Goal: Transaction & Acquisition: Purchase product/service

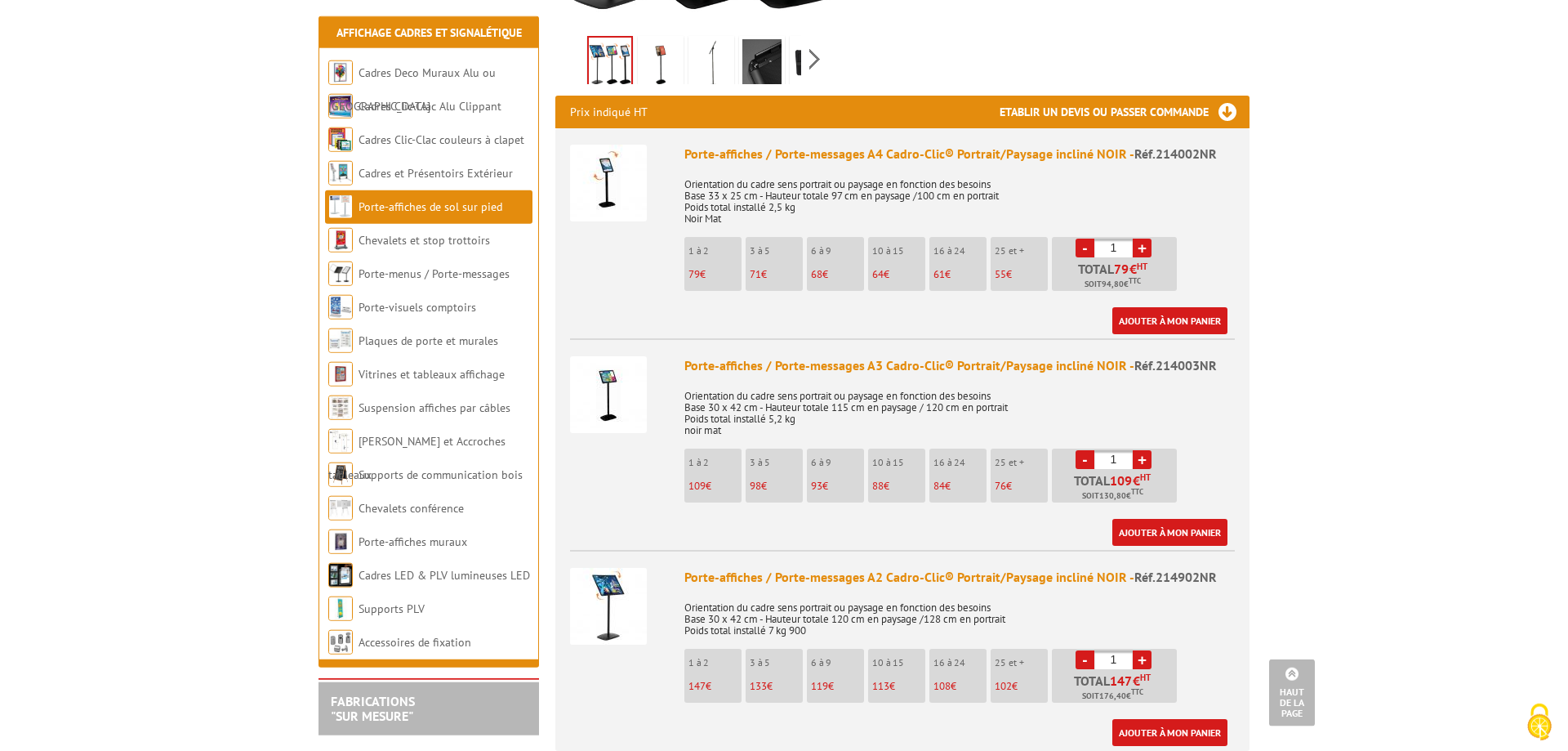
scroll to position [666, 0]
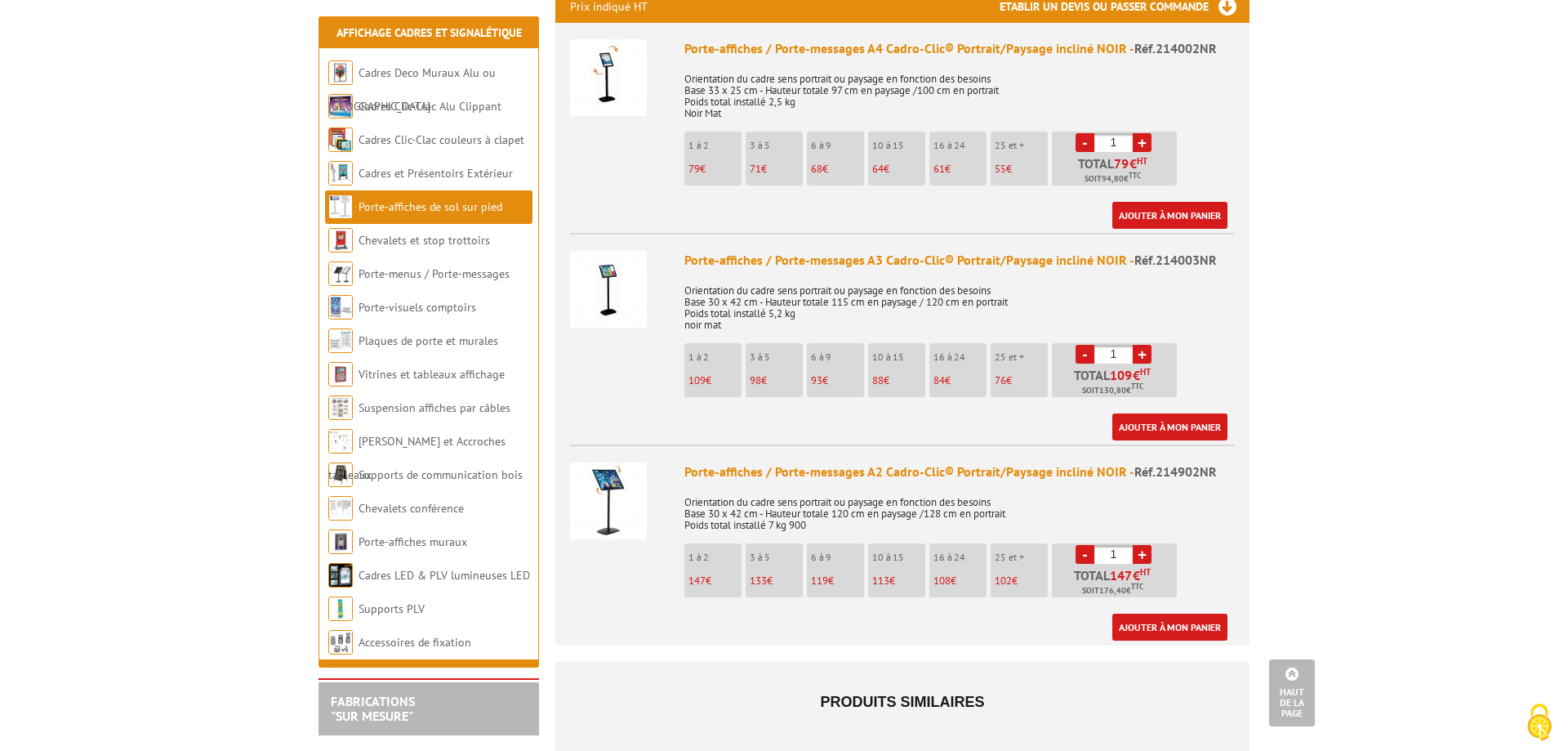
click at [1142, 345] on link "+" at bounding box center [1142, 354] width 18 height 18
type input "3"
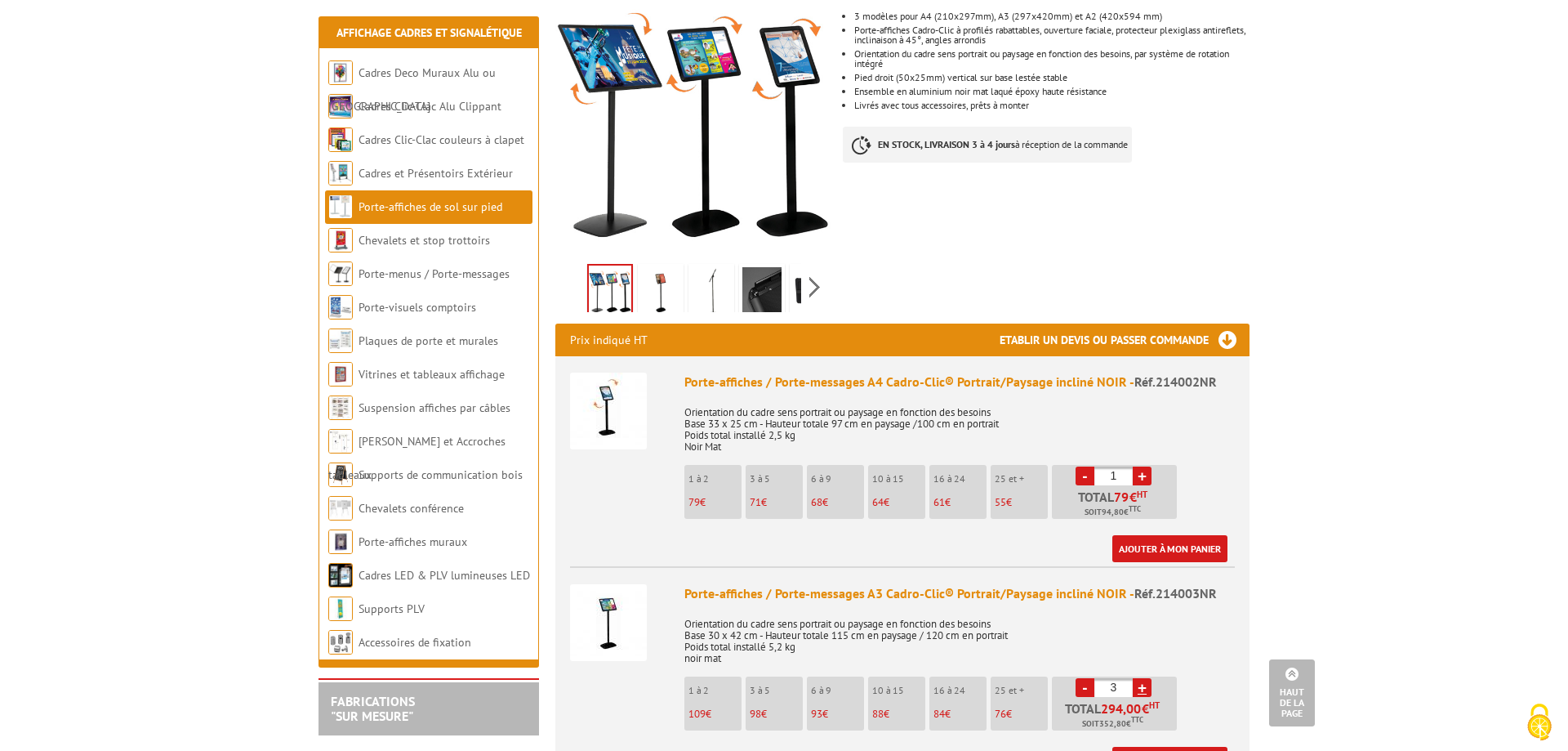
scroll to position [0, 0]
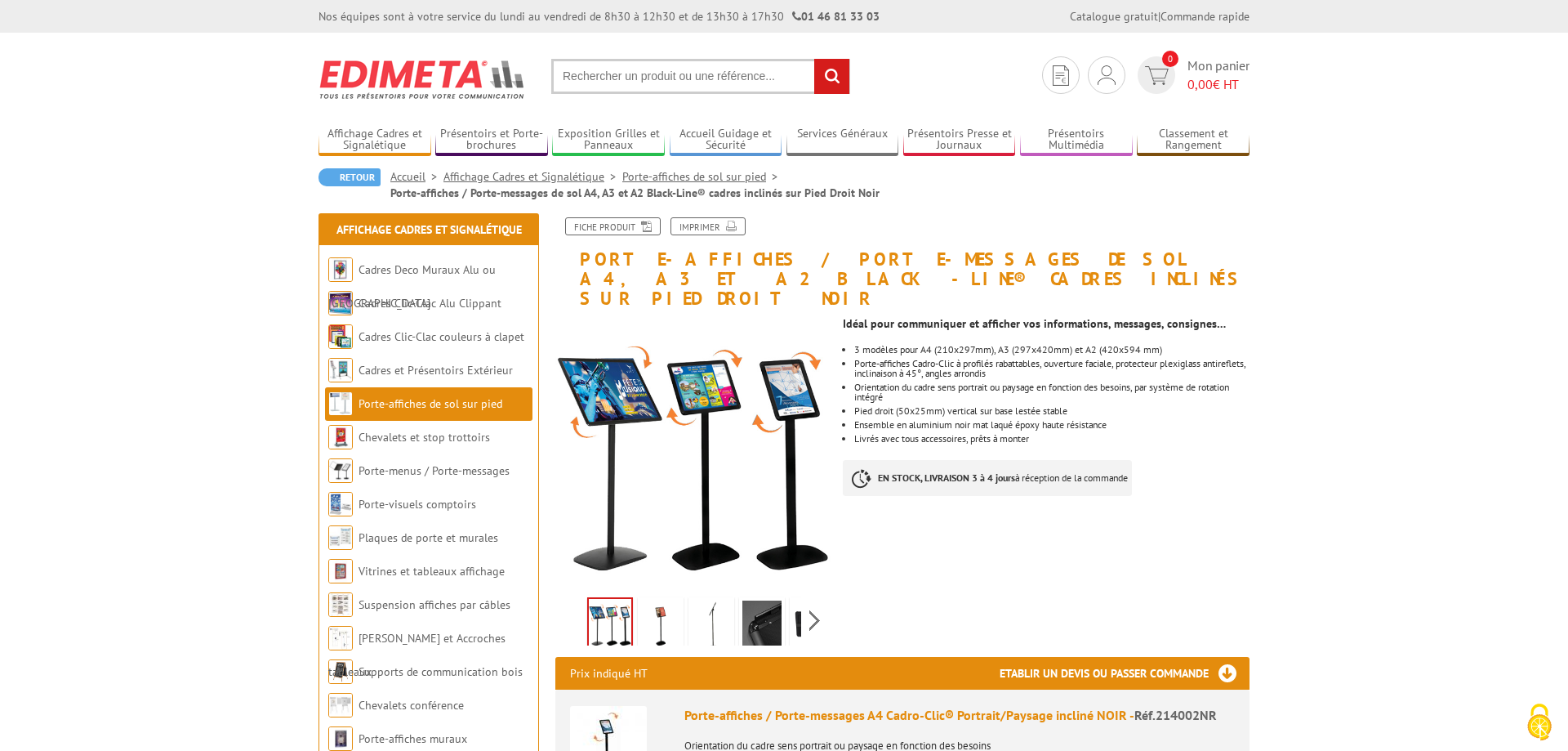
click at [769, 602] on img at bounding box center [762, 626] width 39 height 51
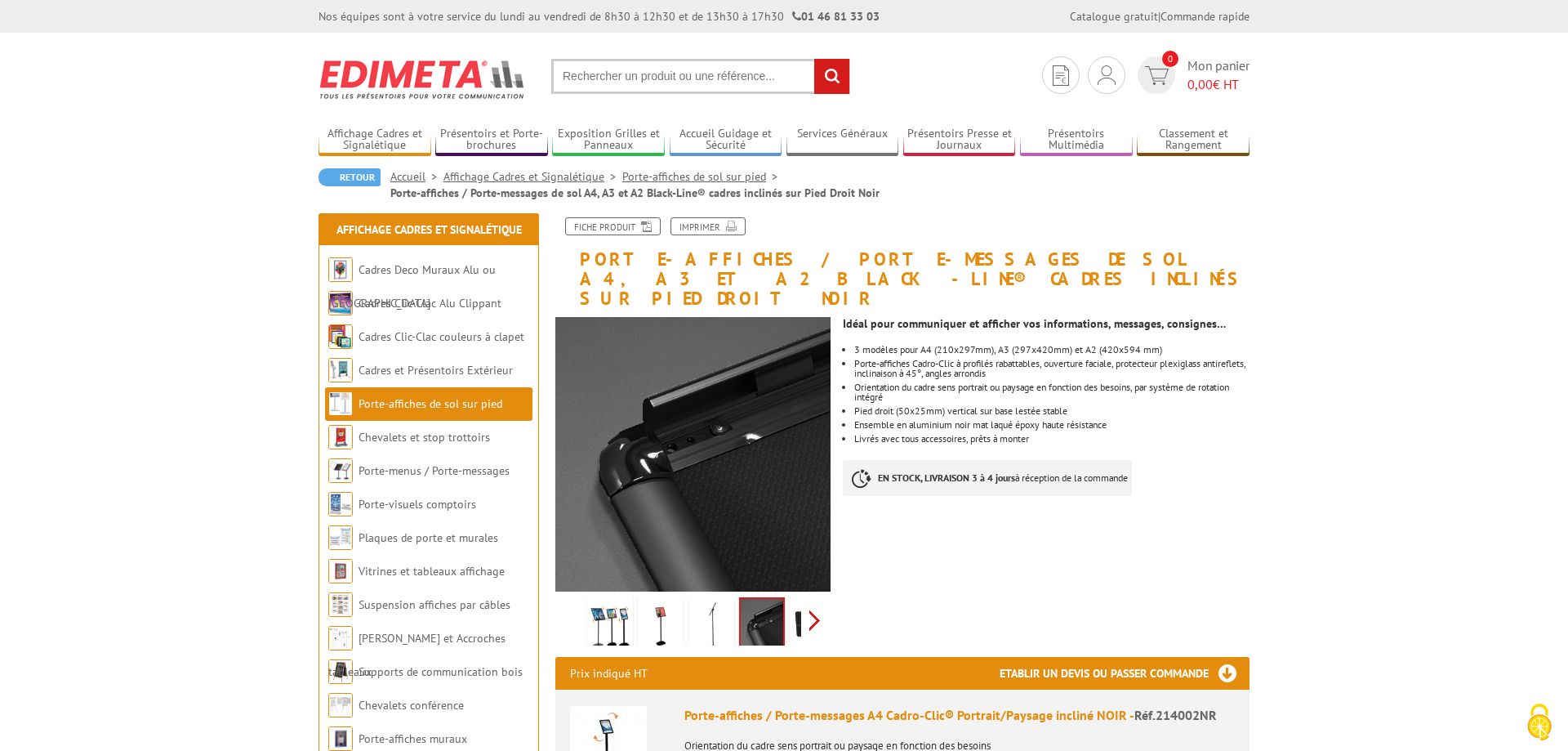
click at [812, 597] on div "Previous Next" at bounding box center [692, 620] width 275 height 57
click at [771, 604] on img at bounding box center [776, 626] width 39 height 51
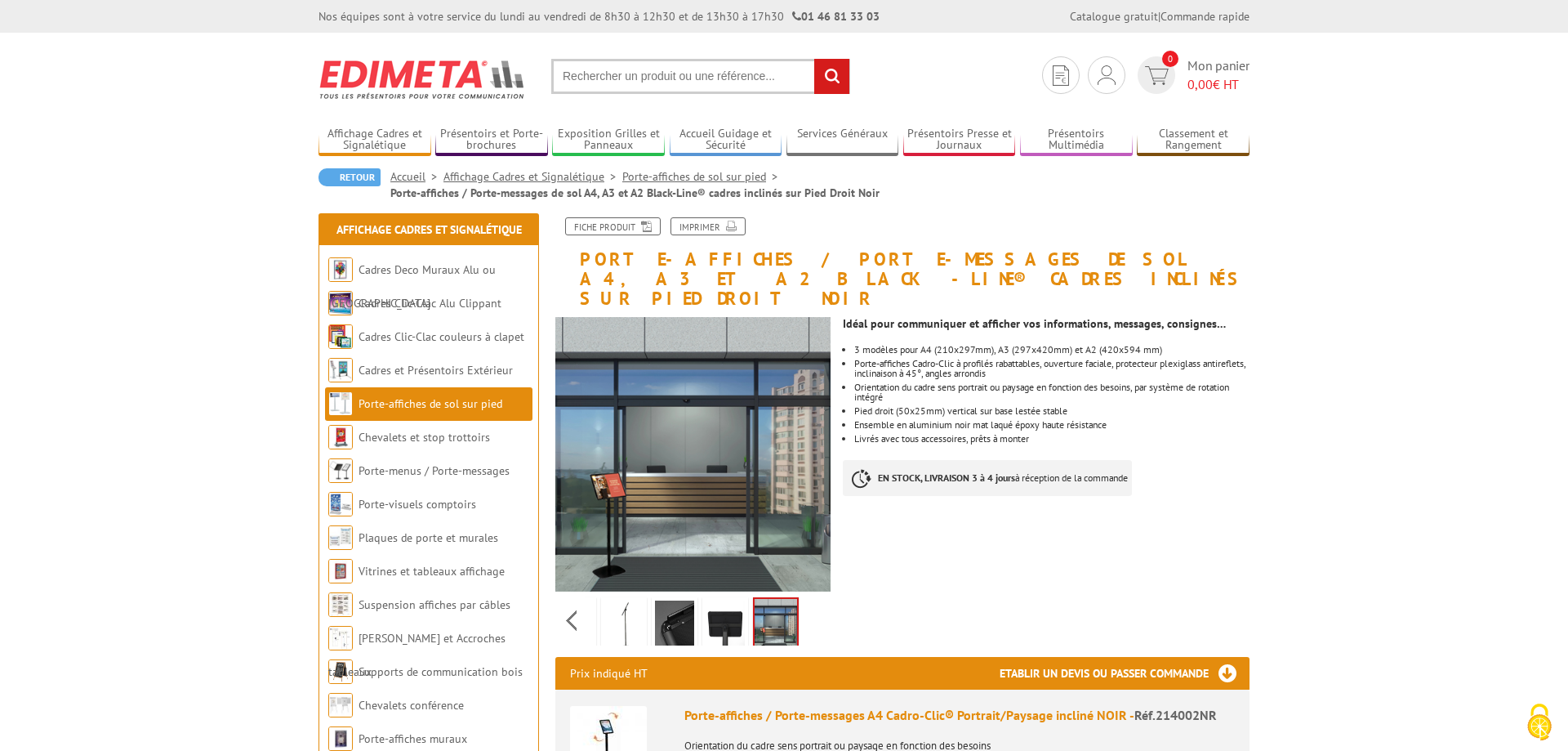
click at [727, 609] on img at bounding box center [725, 626] width 39 height 51
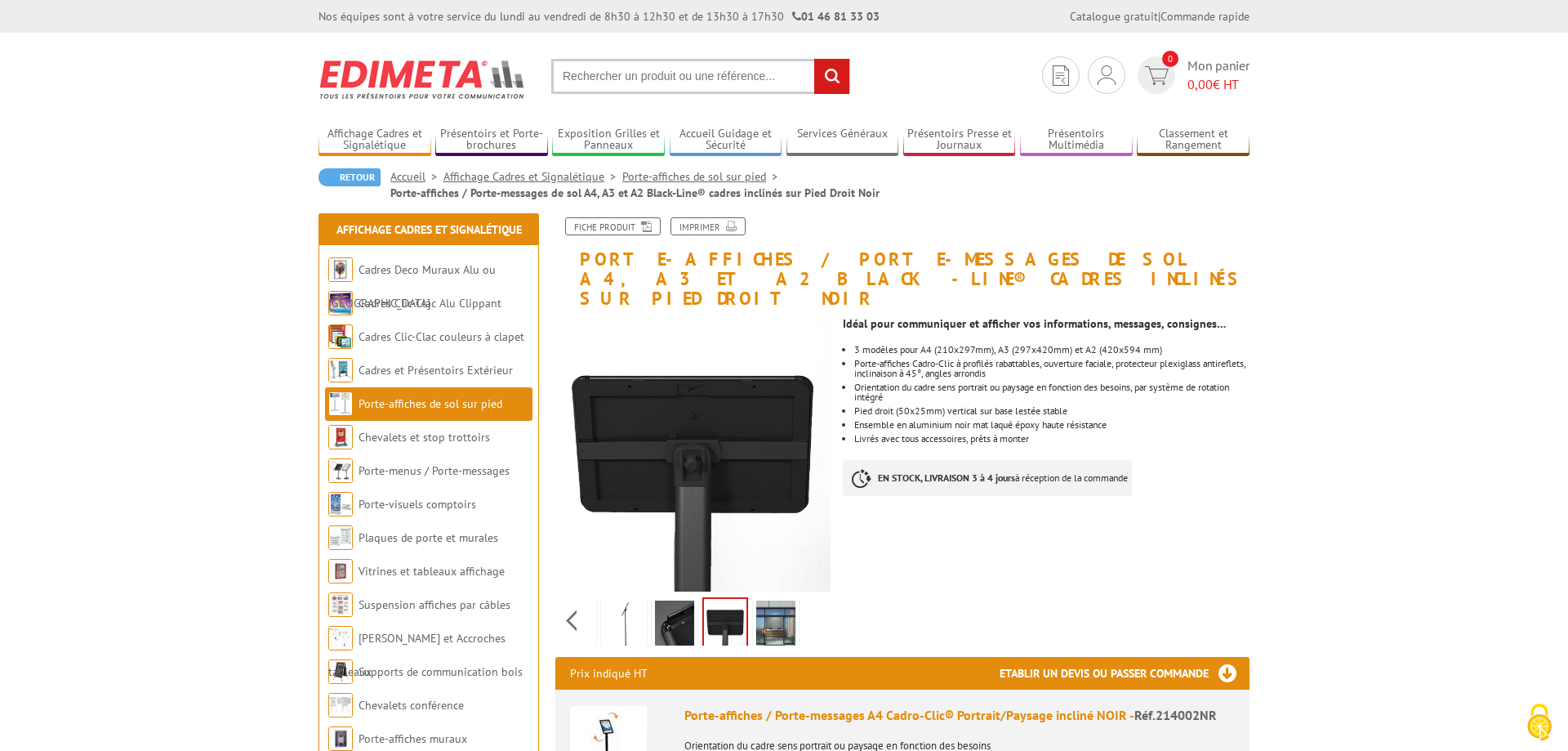
drag, startPoint x: 639, startPoint y: 604, endPoint x: 608, endPoint y: 604, distance: 31.0
click at [636, 604] on img at bounding box center [623, 626] width 39 height 51
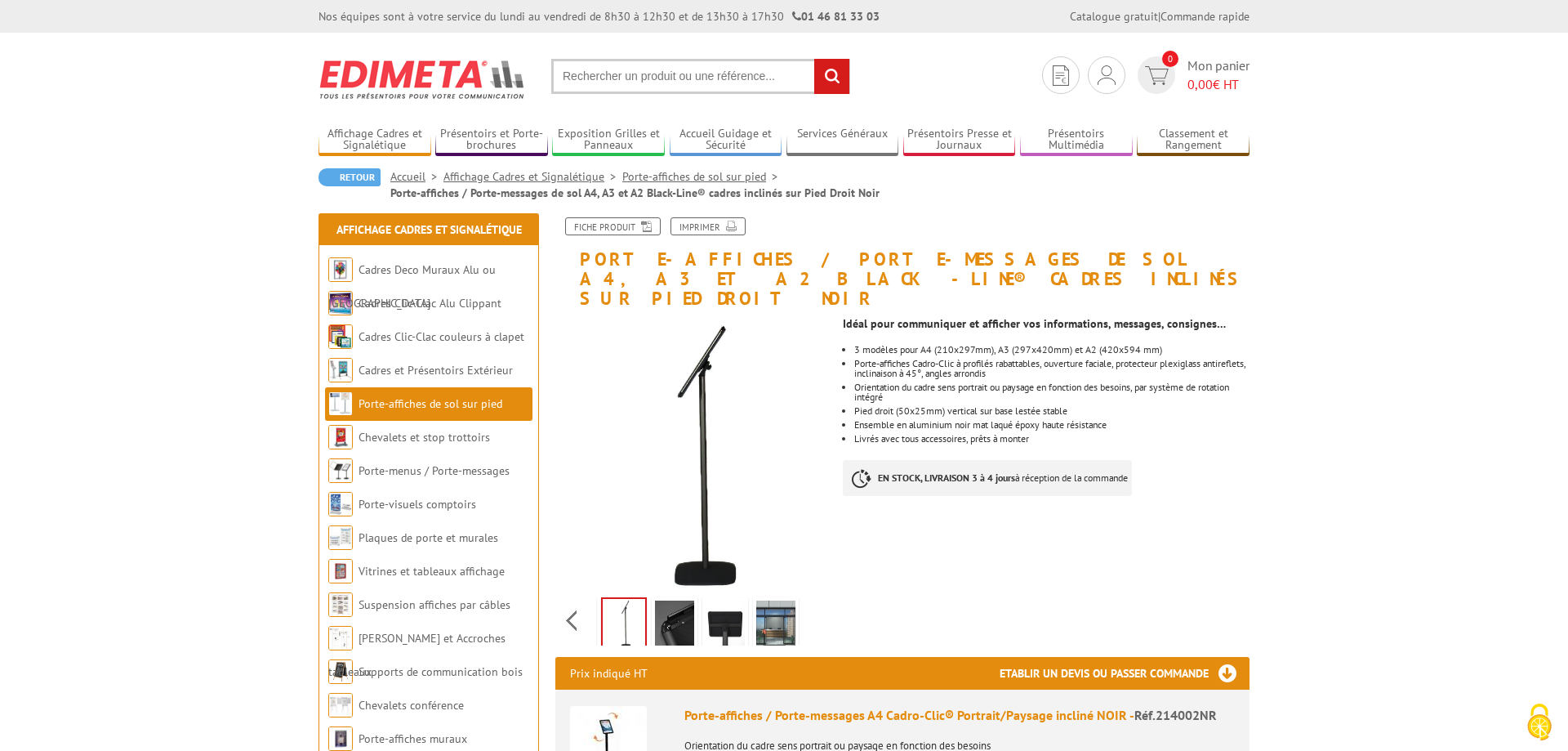
click at [580, 599] on div "Previous Next" at bounding box center [692, 620] width 275 height 57
click at [579, 596] on div "Previous Next" at bounding box center [692, 620] width 275 height 57
click at [666, 600] on img at bounding box center [660, 626] width 39 height 51
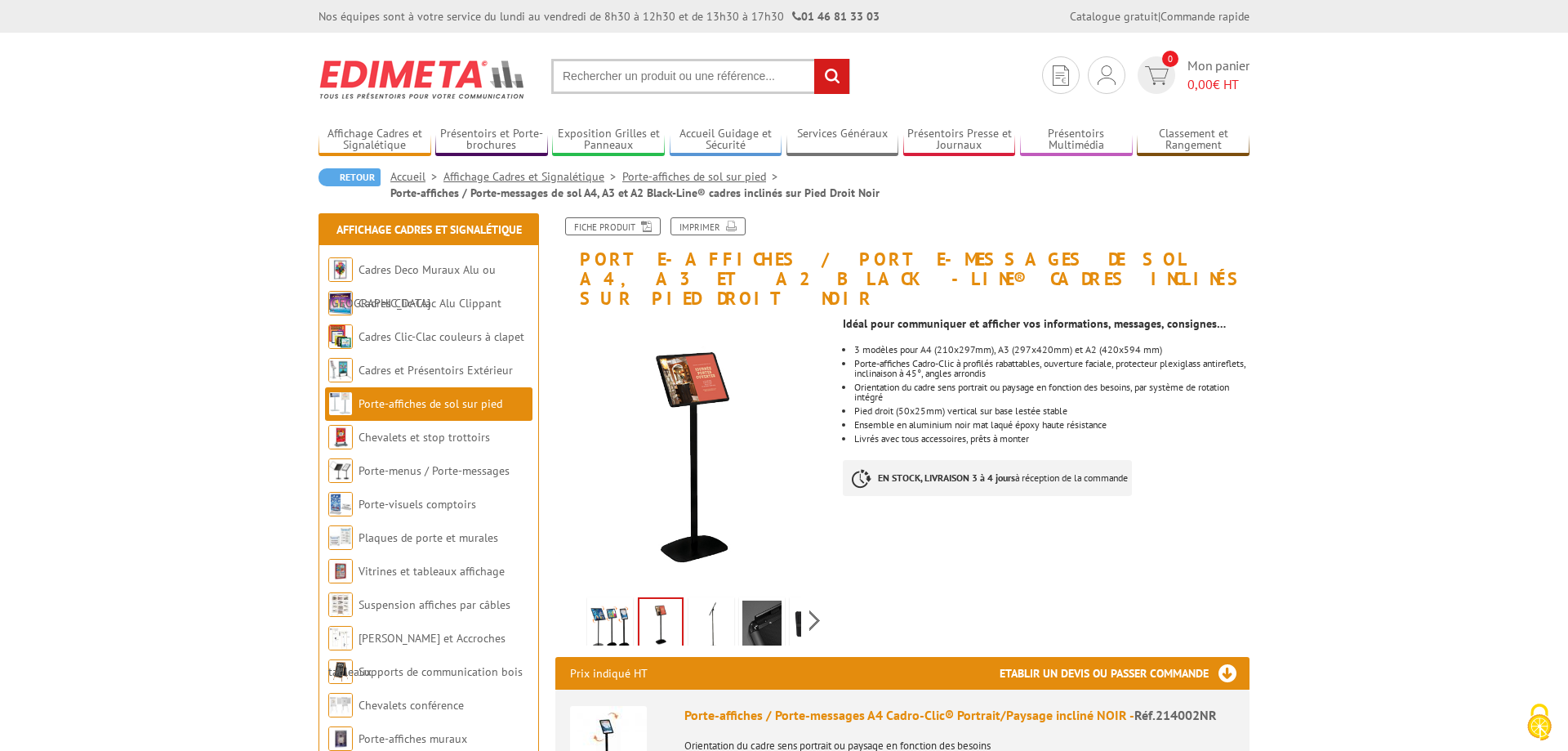
click at [704, 600] on img at bounding box center [711, 626] width 39 height 51
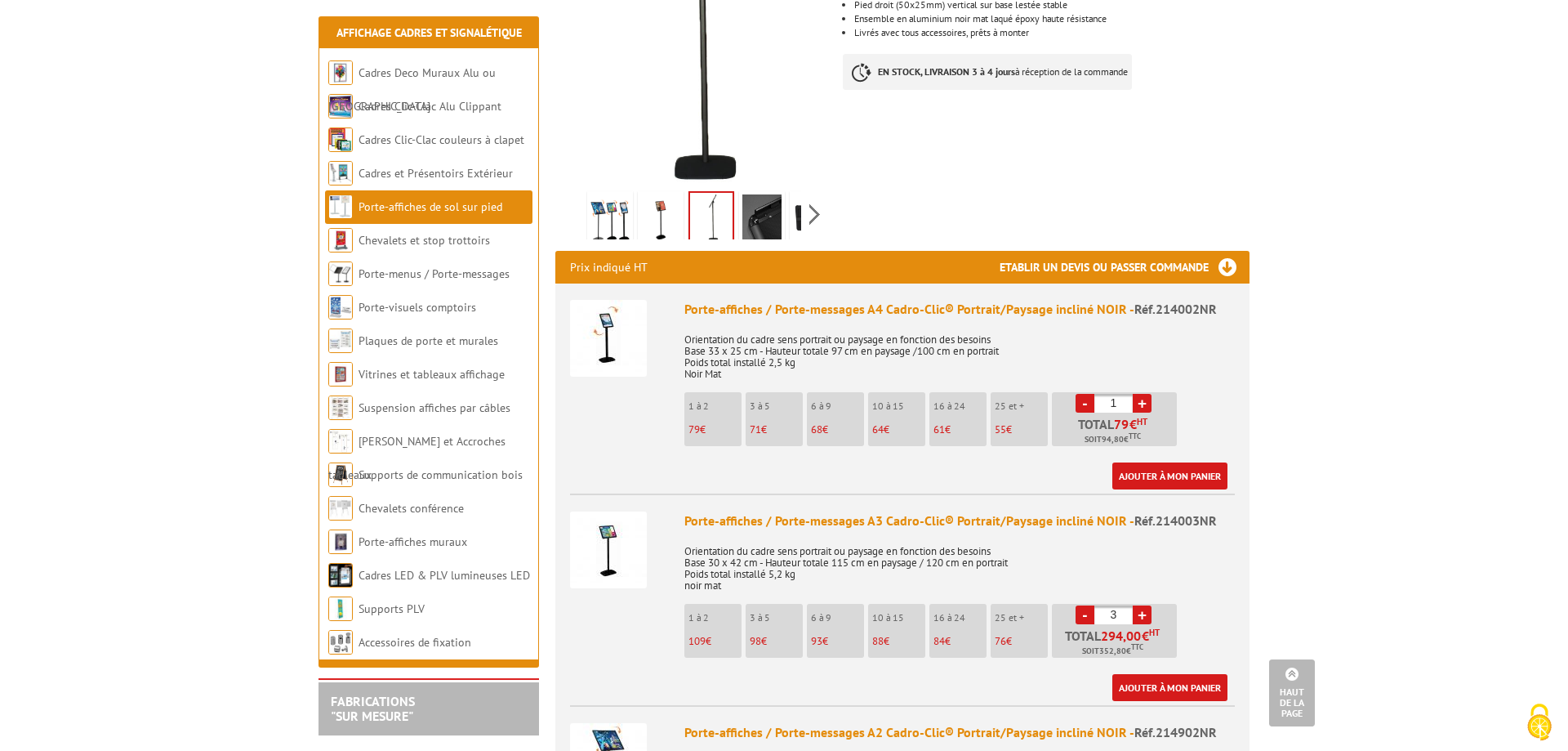
scroll to position [500, 0]
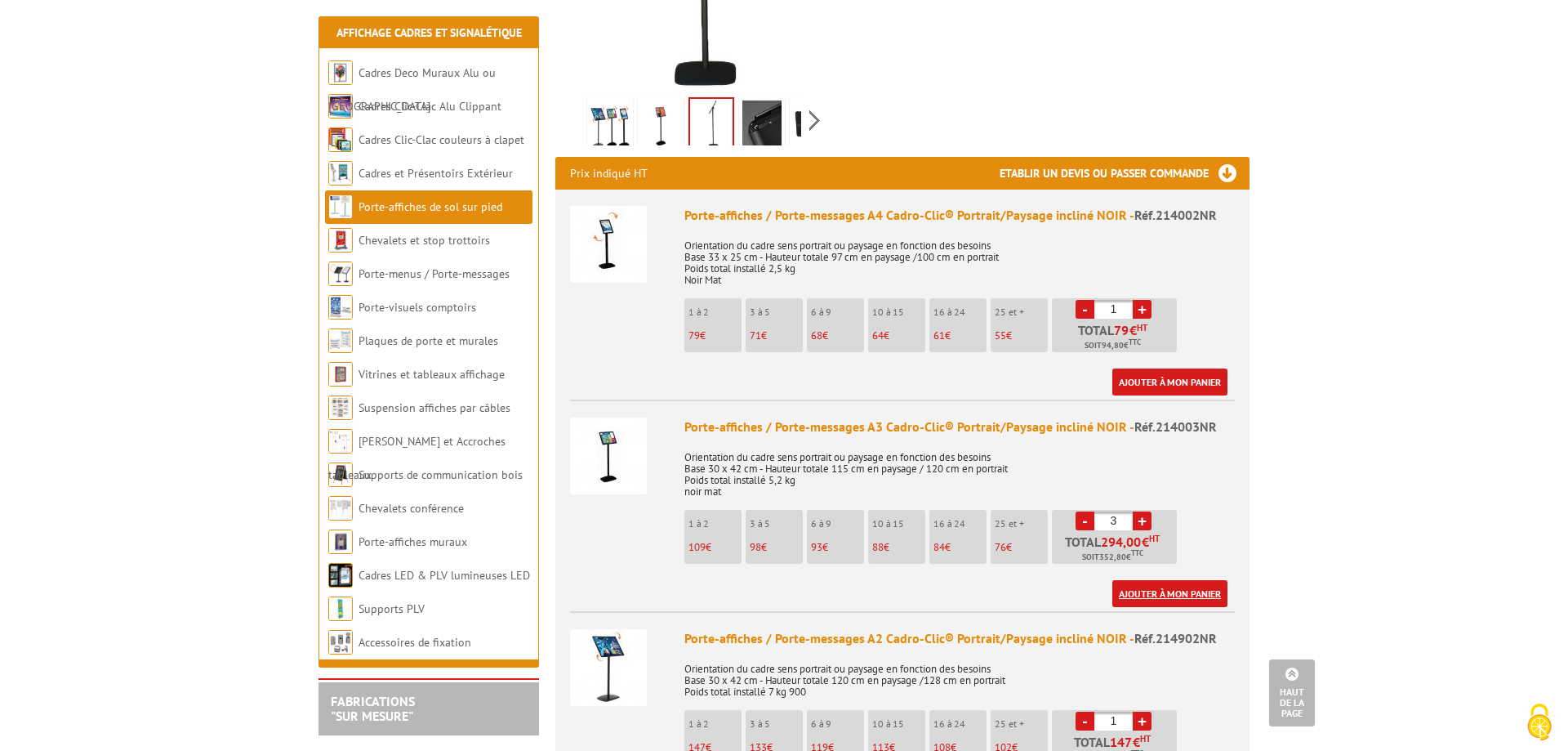
click at [1189, 580] on link "Ajouter à mon panier" at bounding box center [1170, 594] width 116 height 27
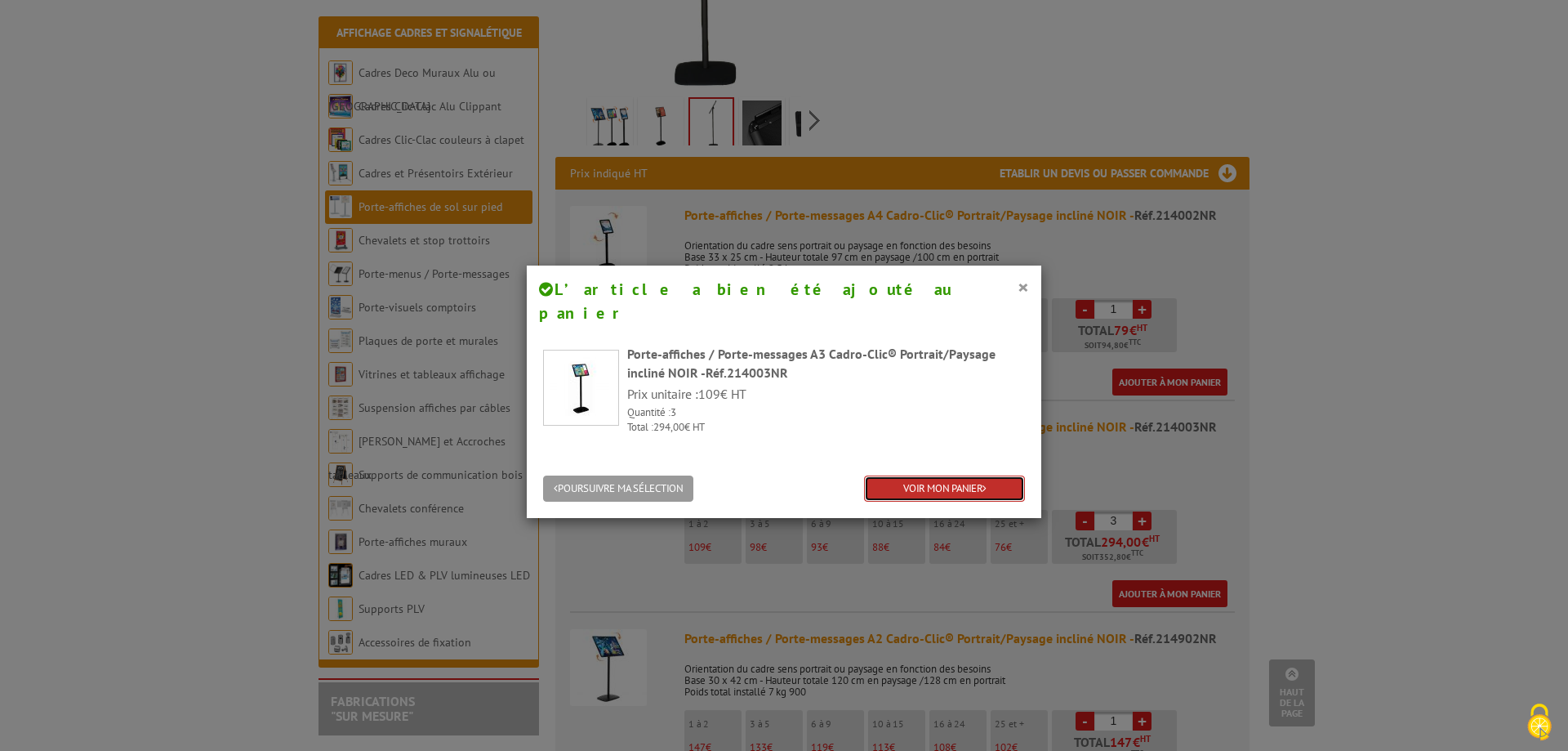
click at [952, 476] on link "VOIR MON PANIER" at bounding box center [945, 490] width 161 height 27
